Goal: Use online tool/utility: Utilize a website feature to perform a specific function

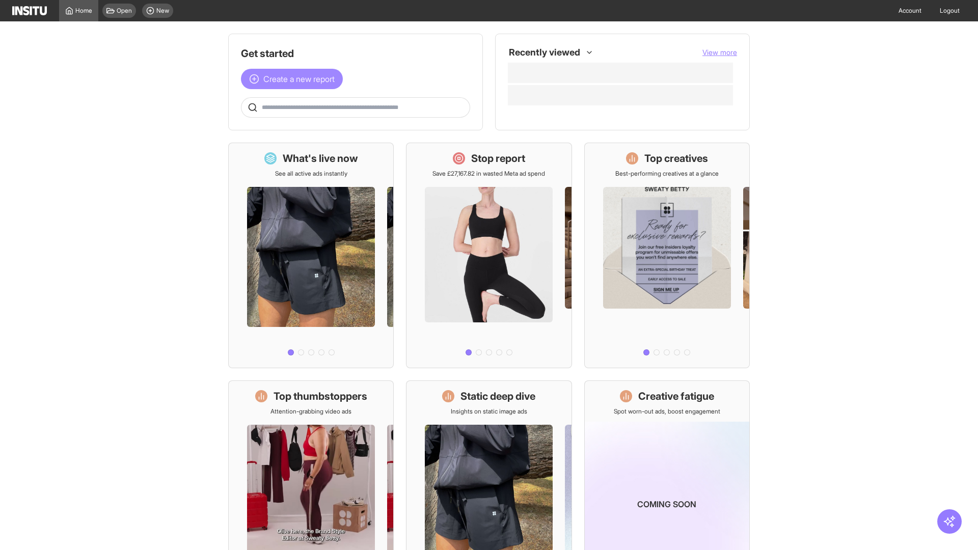
click at [295, 79] on span "Create a new report" at bounding box center [298, 79] width 71 height 12
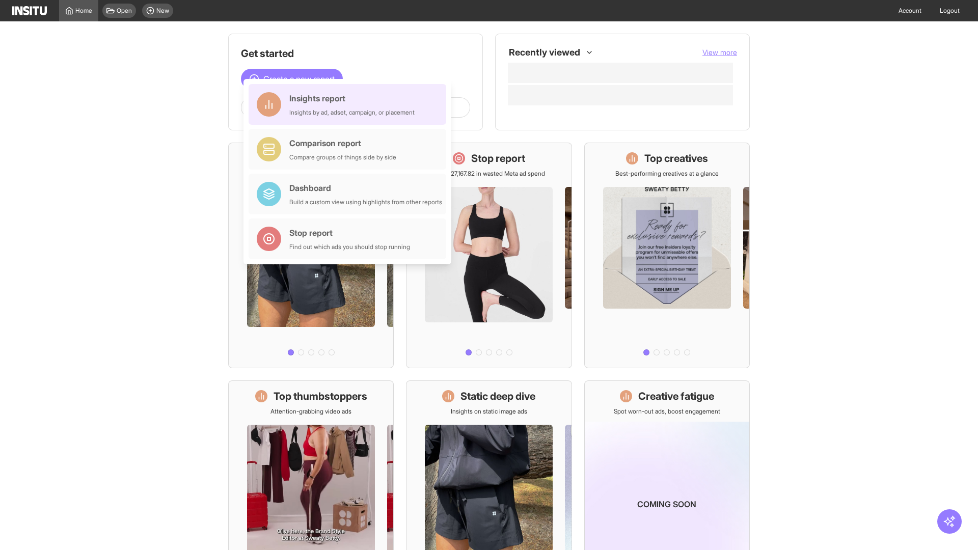
click at [350, 104] on div "Insights report Insights by ad, adset, campaign, or placement" at bounding box center [351, 104] width 125 height 24
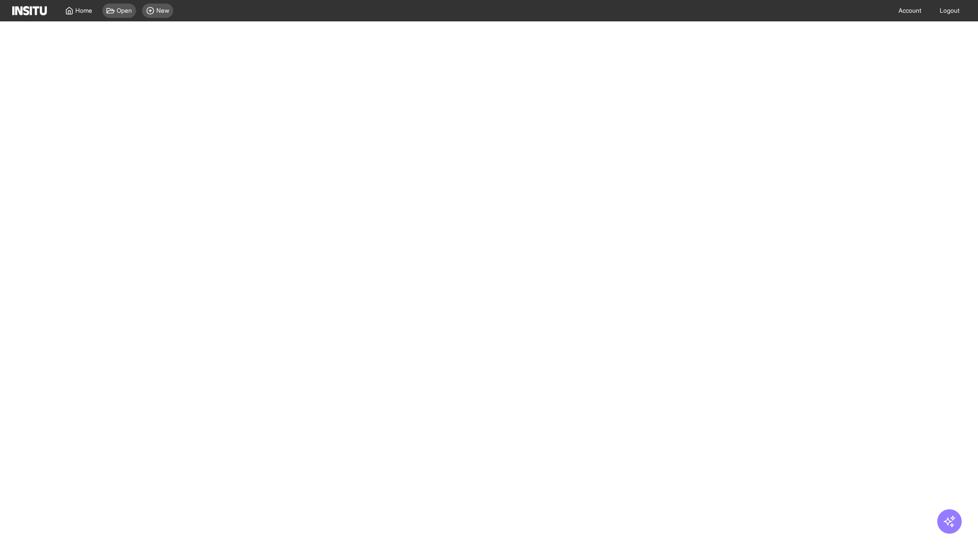
select select "**"
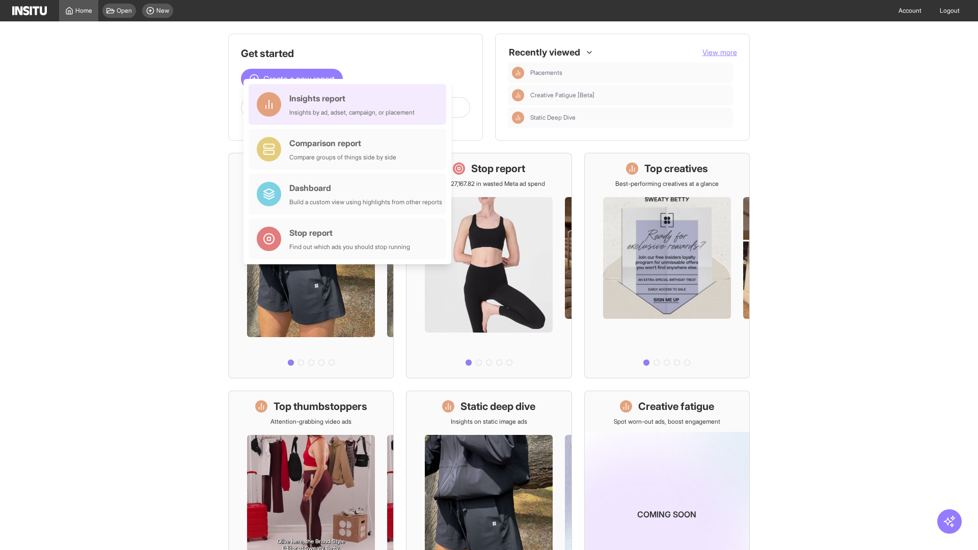
click at [350, 104] on div "Insights report Insights by ad, adset, campaign, or placement" at bounding box center [351, 104] width 125 height 24
